Goal: Complete application form

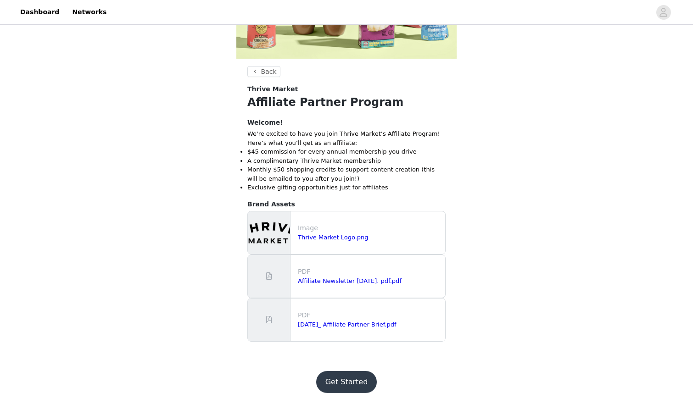
scroll to position [199, 0]
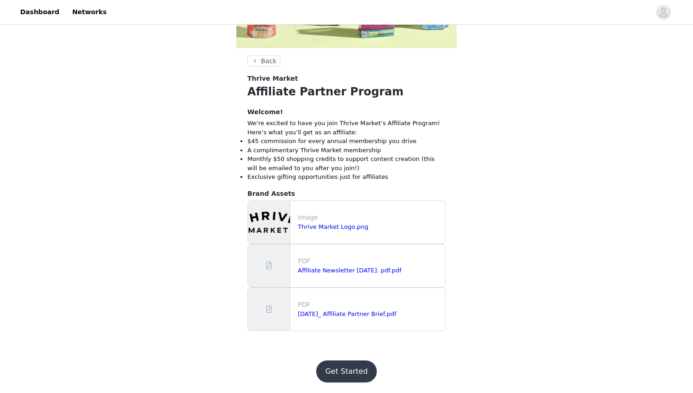
click at [349, 368] on button "Get Started" at bounding box center [346, 372] width 61 height 22
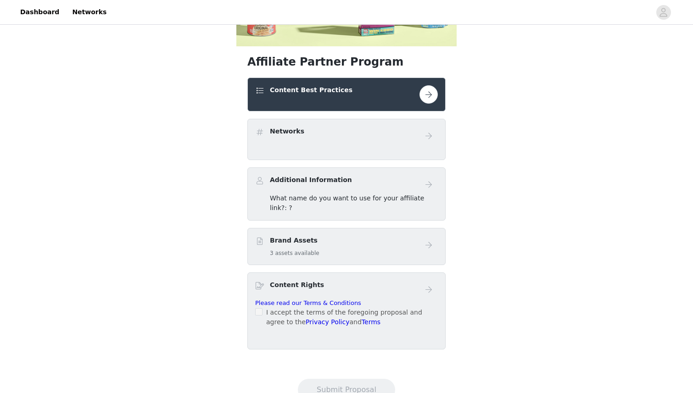
scroll to position [202, 0]
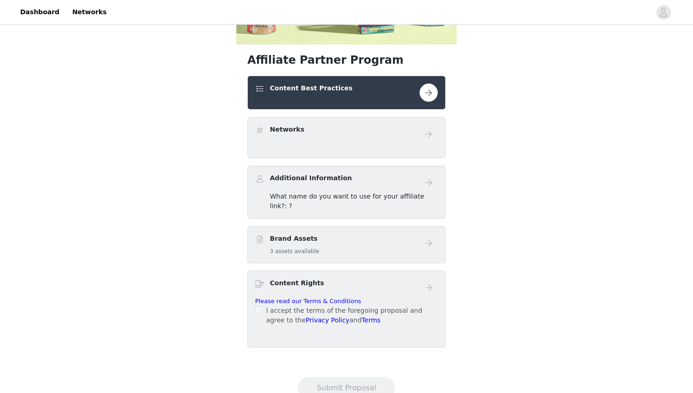
click at [414, 198] on span "What name do you want to use for your affiliate link?: ?" at bounding box center [347, 201] width 154 height 17
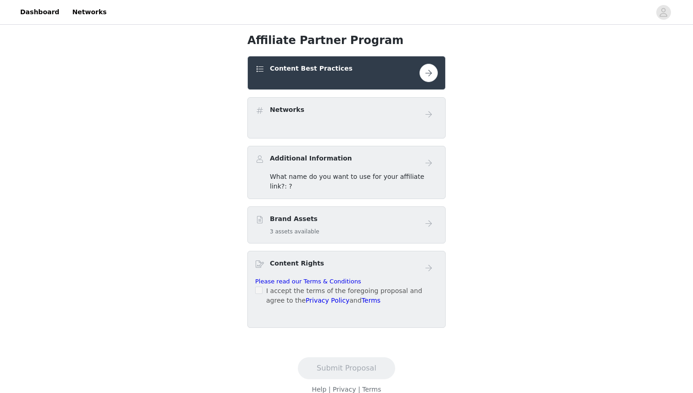
scroll to position [224, 0]
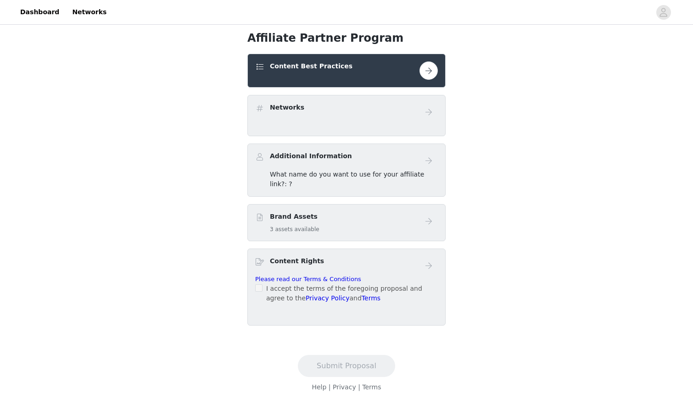
click at [265, 284] on div "I accept the terms of the foregoing proposal and agree to the Privacy Policy an…" at bounding box center [346, 293] width 183 height 19
click at [427, 69] on button "button" at bounding box center [428, 70] width 18 height 18
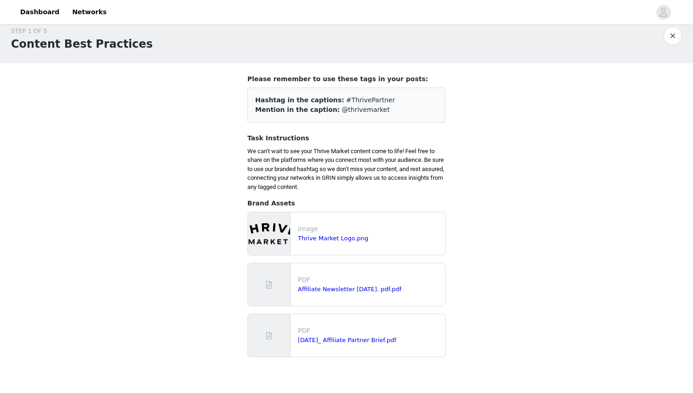
scroll to position [13, 0]
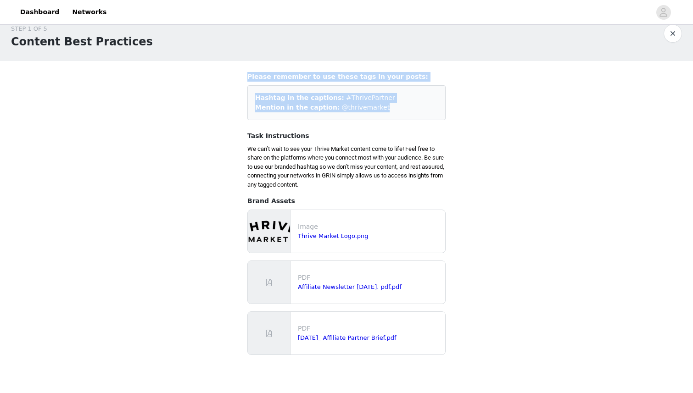
drag, startPoint x: 245, startPoint y: 74, endPoint x: 400, endPoint y: 118, distance: 160.9
click at [400, 118] on section "Please remember to use these tags in your posts: Hashtag in the captions: #Thri…" at bounding box center [346, 217] width 220 height 313
copy div "Please remember to use these tags in your posts: Hashtag in the captions: #Thri…"
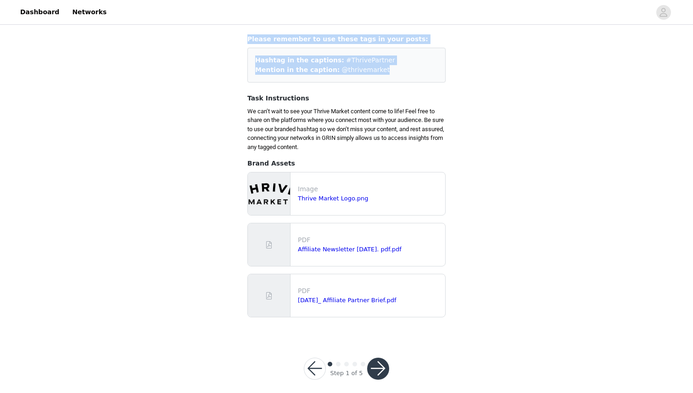
scroll to position [60, 0]
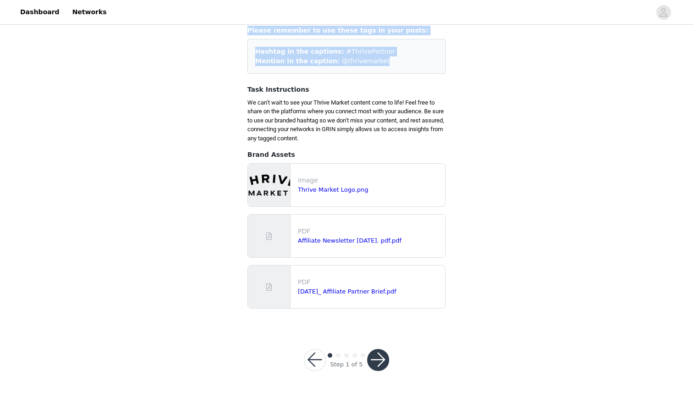
click at [381, 355] on button "button" at bounding box center [378, 360] width 22 height 22
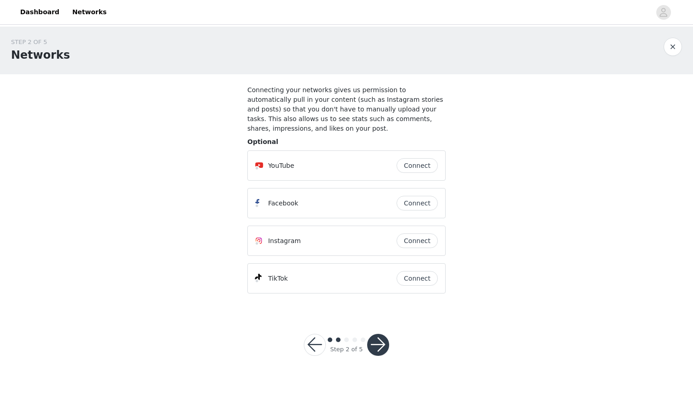
click at [424, 166] on button "Connect" at bounding box center [417, 165] width 41 height 15
click at [411, 237] on button "Connect" at bounding box center [417, 241] width 41 height 15
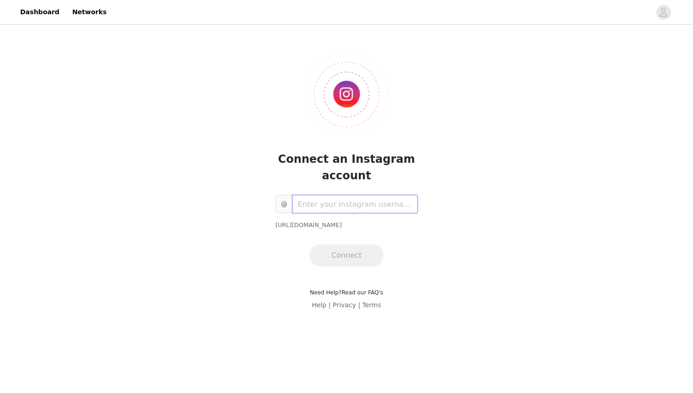
click at [362, 204] on input "text" at bounding box center [354, 204] width 125 height 18
type input "womenwhomiami"
click at [350, 263] on button "Connect" at bounding box center [346, 256] width 74 height 22
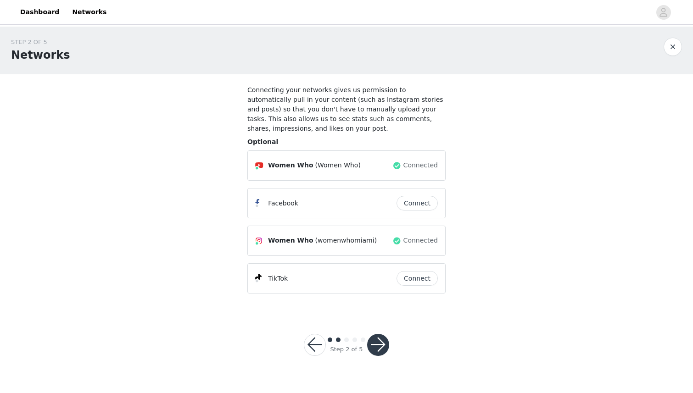
click at [419, 279] on button "Connect" at bounding box center [417, 278] width 41 height 15
click at [379, 339] on button "button" at bounding box center [378, 345] width 22 height 22
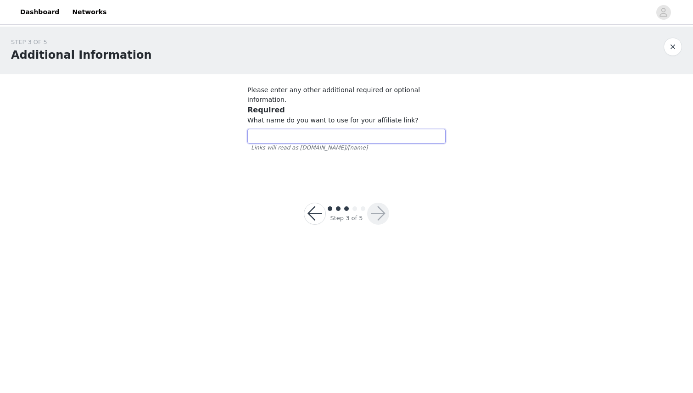
click at [391, 129] on input "text" at bounding box center [346, 136] width 198 height 15
type input "womenwho"
click at [385, 207] on button "button" at bounding box center [378, 214] width 22 height 22
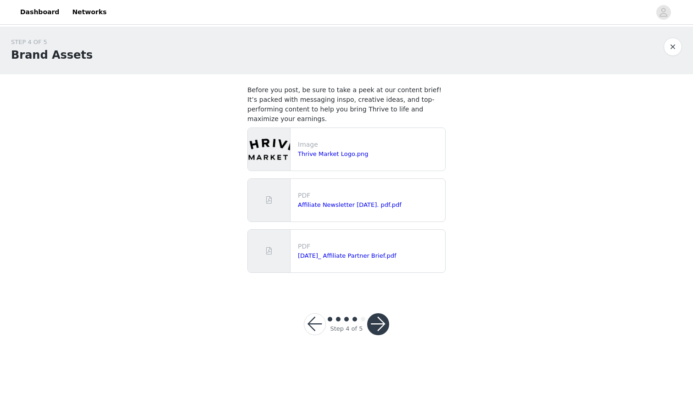
click at [382, 319] on button "button" at bounding box center [378, 324] width 22 height 22
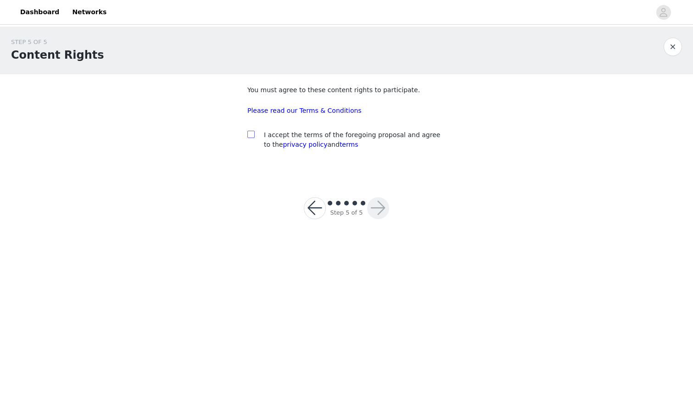
click at [253, 136] on span at bounding box center [250, 134] width 7 height 7
click at [249, 133] on input "checkbox" at bounding box center [250, 134] width 6 height 6
checkbox input "true"
click at [382, 218] on div at bounding box center [378, 208] width 22 height 22
click at [382, 209] on button "button" at bounding box center [378, 208] width 22 height 22
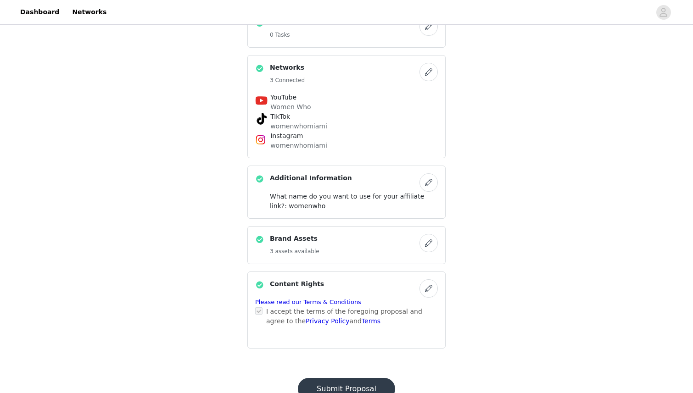
scroll to position [301, 0]
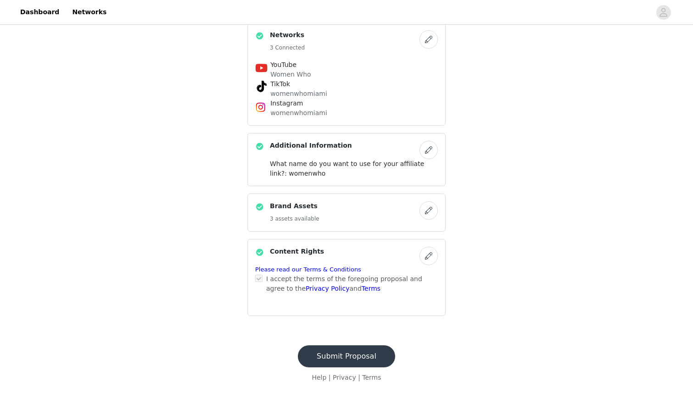
click at [364, 355] on button "Submit Proposal" at bounding box center [346, 357] width 97 height 22
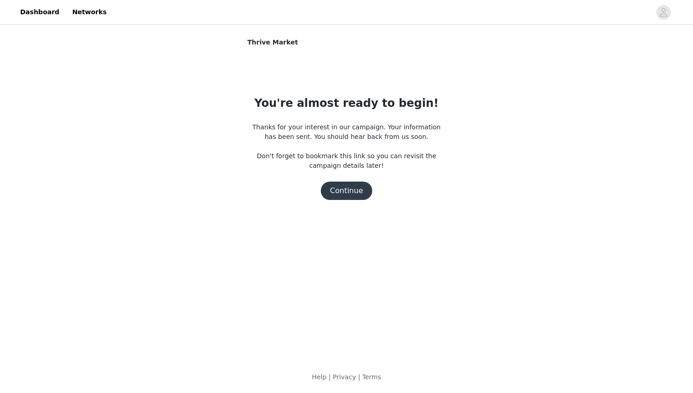
click at [354, 193] on button "Continue" at bounding box center [346, 191] width 51 height 18
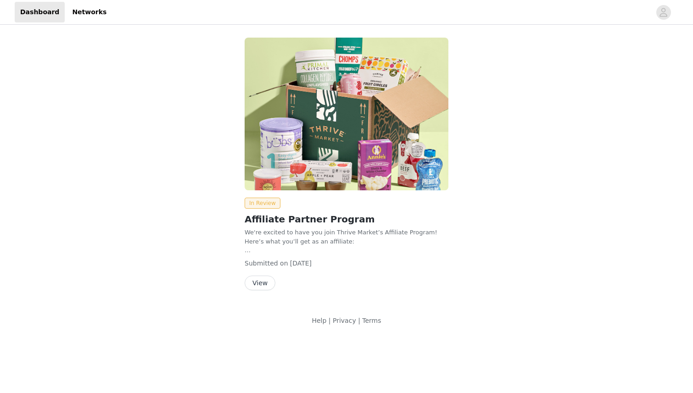
click at [257, 283] on button "View" at bounding box center [260, 283] width 31 height 15
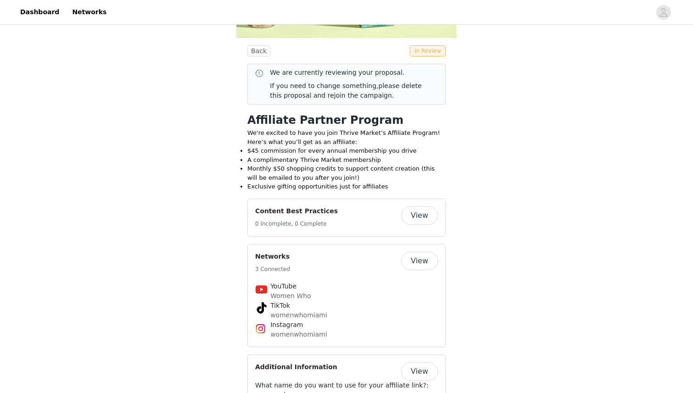
scroll to position [203, 0]
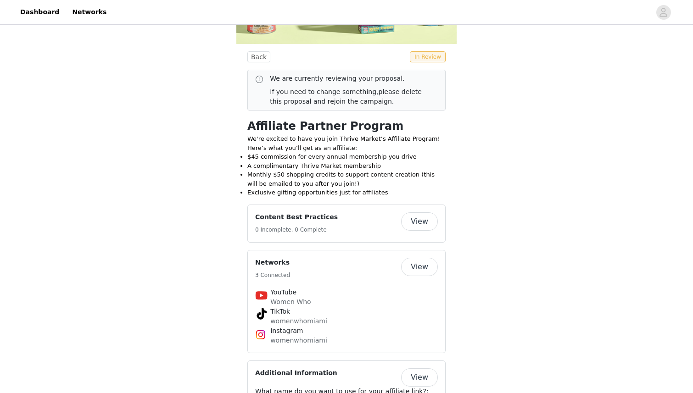
click at [252, 125] on h1 "Affiliate Partner Program" at bounding box center [346, 126] width 198 height 17
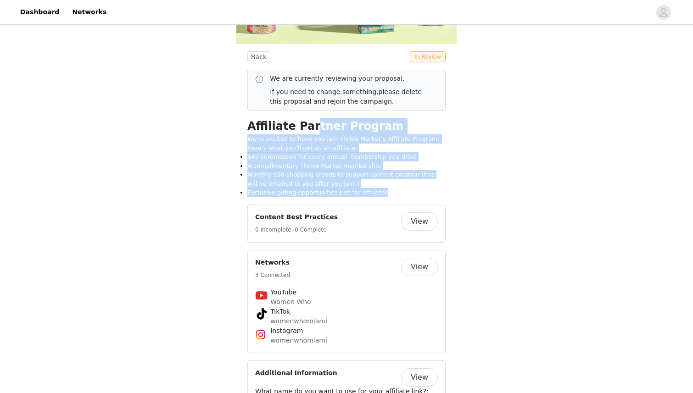
drag, startPoint x: 246, startPoint y: 125, endPoint x: 417, endPoint y: 192, distance: 183.7
click at [417, 192] on section "Back In Review We are currently reviewing your proposal. If you need to change …" at bounding box center [346, 303] width 220 height 505
copy div "Affiliate Partner Program We're excited to have you join Thrive Market’s Affili…"
